Goal: Contribute content: Add original content to the website for others to see

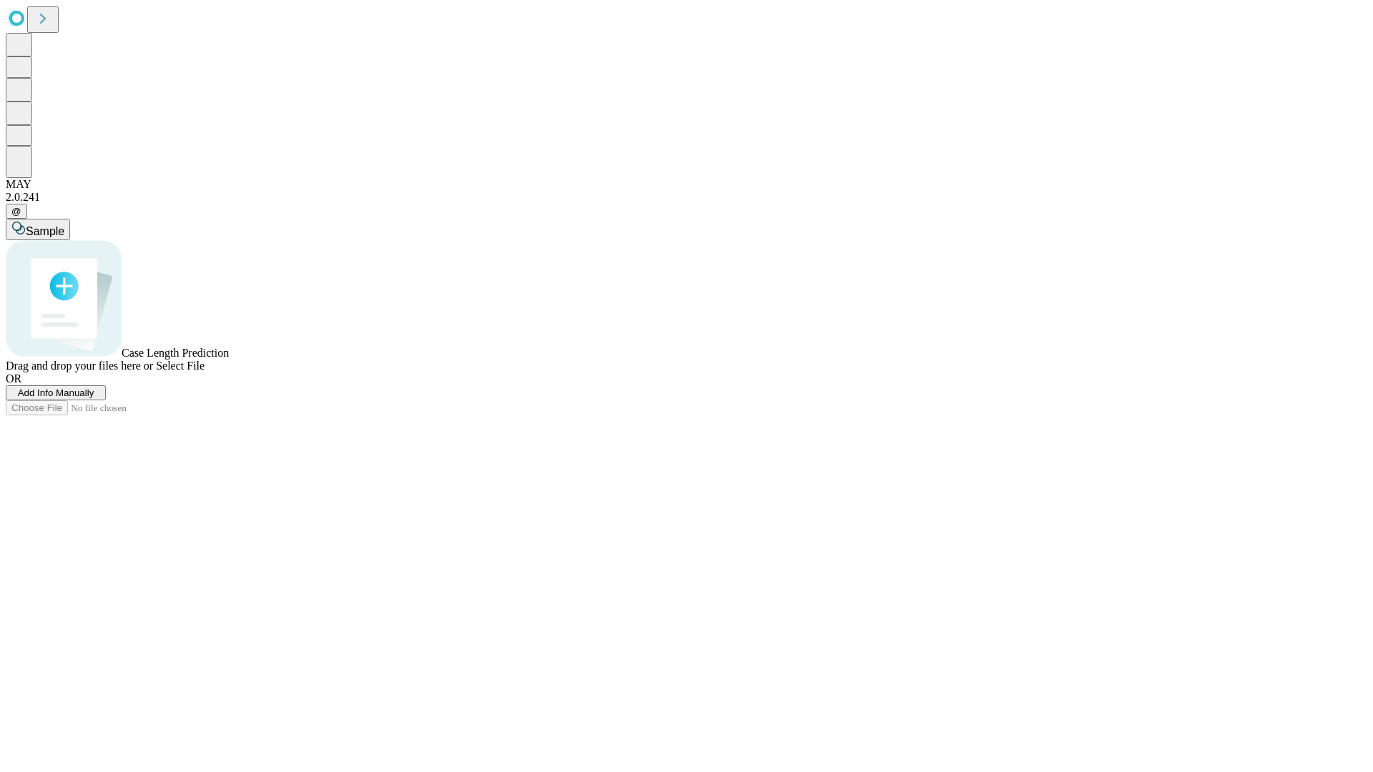
click at [94, 398] on span "Add Info Manually" at bounding box center [56, 393] width 77 height 11
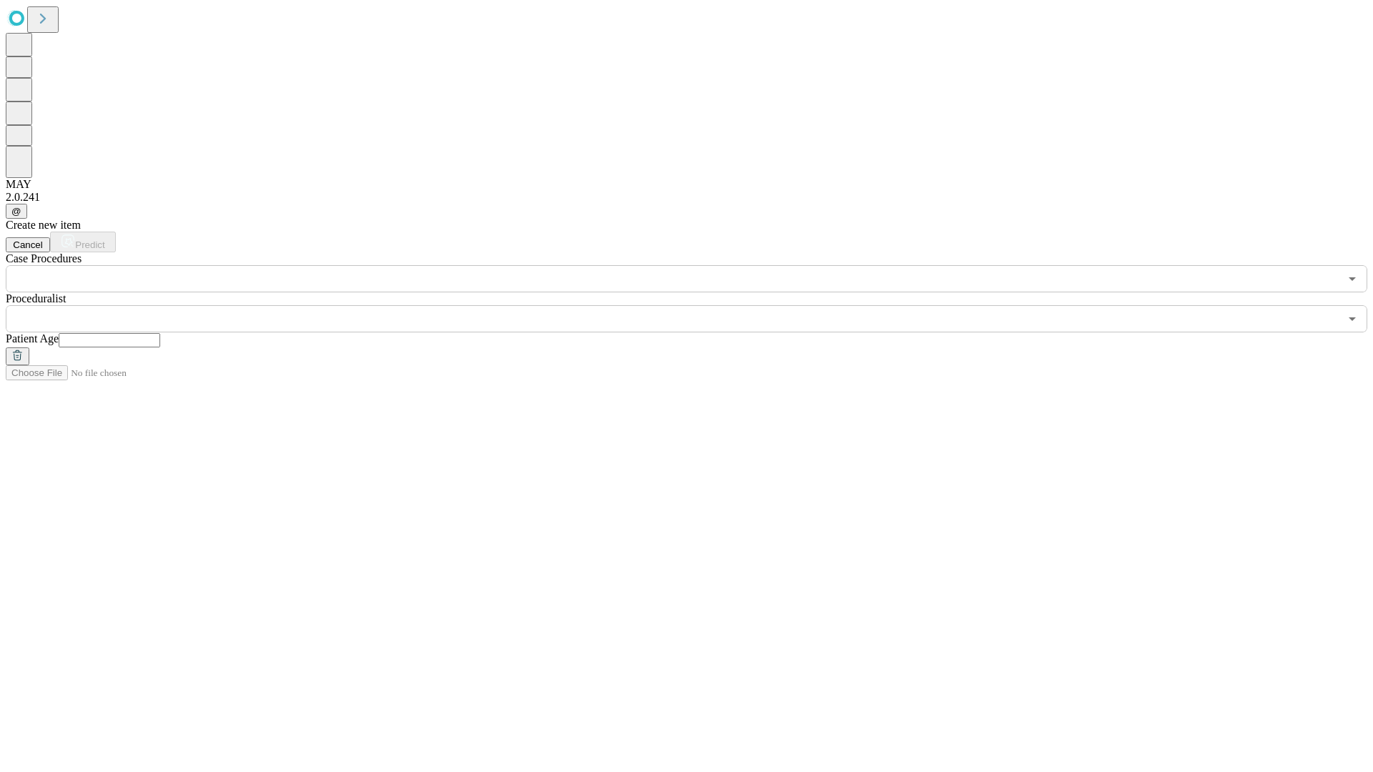
click at [160, 333] on input "text" at bounding box center [110, 340] width 102 height 14
type input "**"
click at [696, 305] on input "text" at bounding box center [672, 318] width 1333 height 27
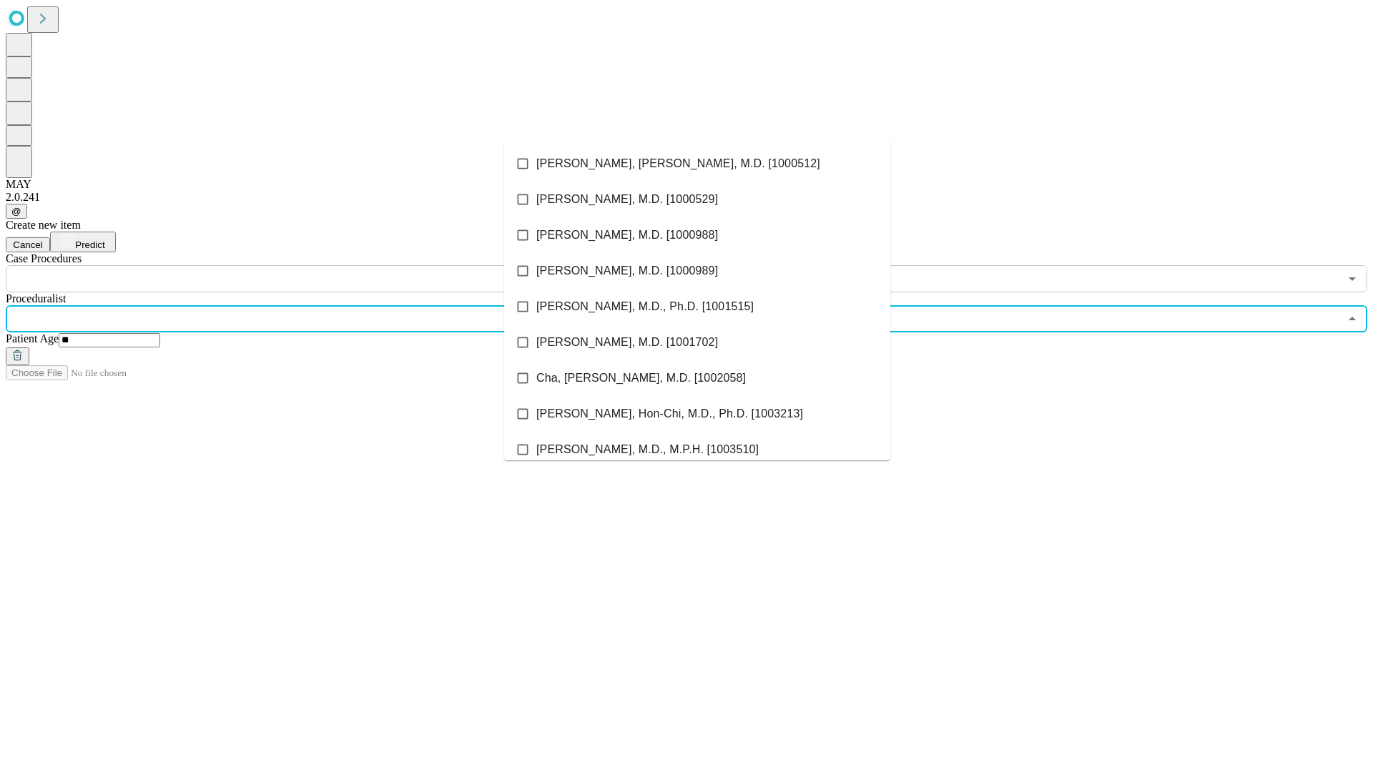
click at [697, 164] on li "[PERSON_NAME], [PERSON_NAME], M.D. [1000512]" at bounding box center [697, 164] width 386 height 36
click at [300, 265] on input "text" at bounding box center [672, 278] width 1333 height 27
